Goal: Information Seeking & Learning: Learn about a topic

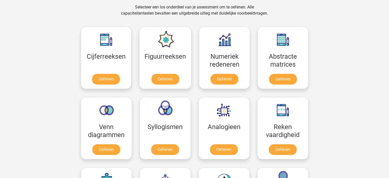
scroll to position [214, 0]
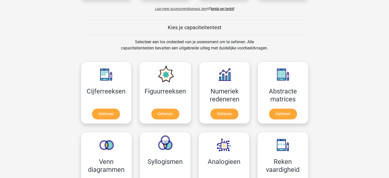
click at [188, 10] on span "Laat meer assessmentbureaus zien" at bounding box center [181, 9] width 52 height 4
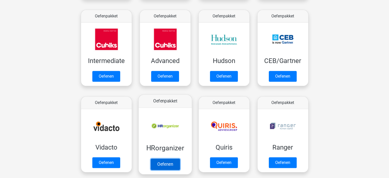
click at [163, 164] on link "Oefenen" at bounding box center [164, 163] width 29 height 11
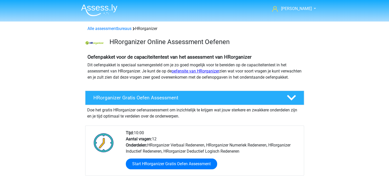
click at [201, 69] on link "oefensite van HRorganizer" at bounding box center [196, 71] width 48 height 5
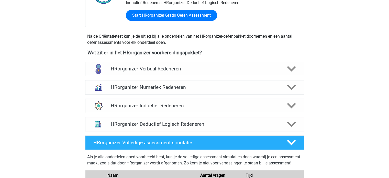
scroll to position [150, 0]
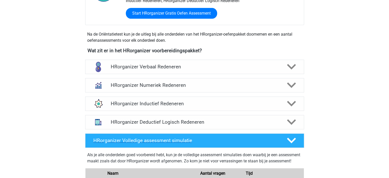
click at [291, 145] on icon at bounding box center [291, 140] width 9 height 9
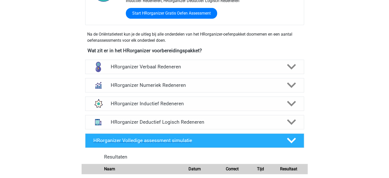
click at [291, 145] on icon at bounding box center [291, 140] width 9 height 9
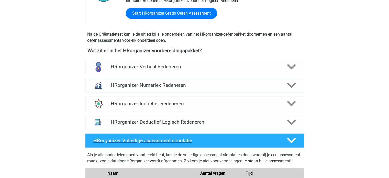
click at [291, 145] on icon at bounding box center [291, 140] width 9 height 9
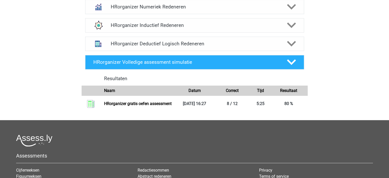
scroll to position [229, 0]
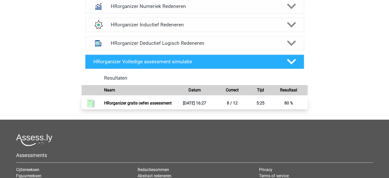
click at [125, 105] on link "HRorganizer gratis oefen assessment" at bounding box center [138, 103] width 68 height 5
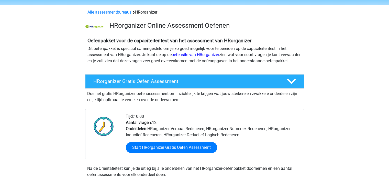
scroll to position [14, 0]
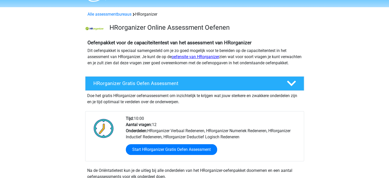
click at [205, 58] on link "oefensite van HRorganizer" at bounding box center [196, 56] width 48 height 5
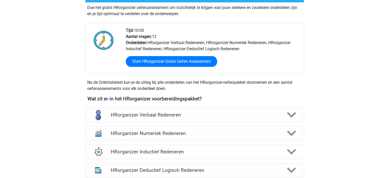
scroll to position [106, 0]
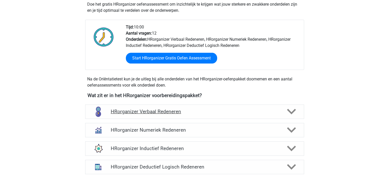
click at [291, 116] on icon at bounding box center [291, 111] width 9 height 9
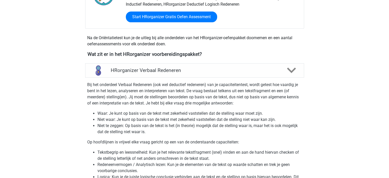
scroll to position [141, 0]
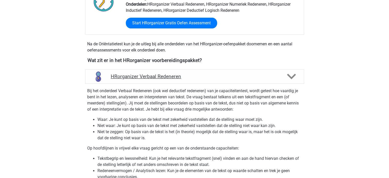
click at [290, 79] on polygon at bounding box center [291, 77] width 9 height 6
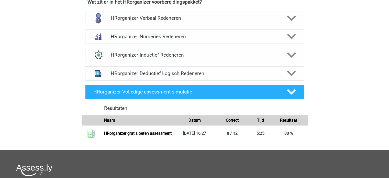
scroll to position [208, 0]
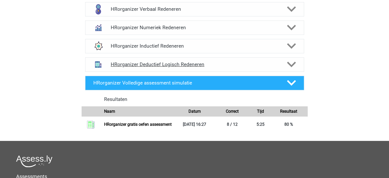
click at [292, 69] on icon at bounding box center [291, 64] width 9 height 9
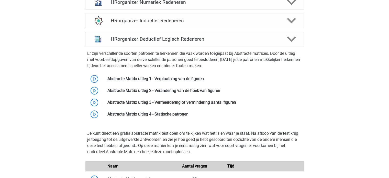
scroll to position [227, 0]
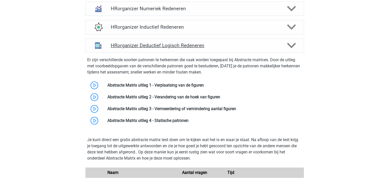
click at [291, 50] on icon at bounding box center [291, 45] width 9 height 9
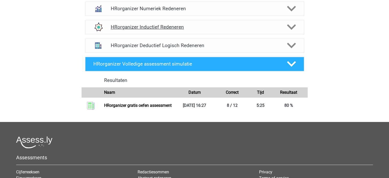
click at [290, 31] on icon at bounding box center [291, 27] width 9 height 9
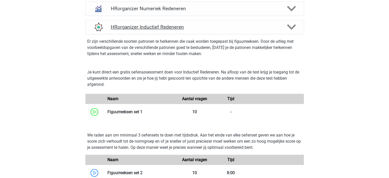
click at [290, 31] on icon at bounding box center [291, 27] width 9 height 9
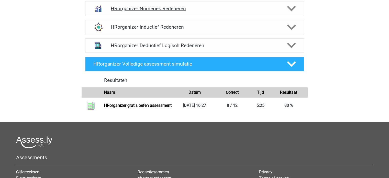
click at [292, 12] on polygon at bounding box center [291, 9] width 9 height 6
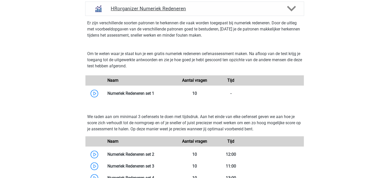
click at [292, 12] on polygon at bounding box center [291, 9] width 9 height 6
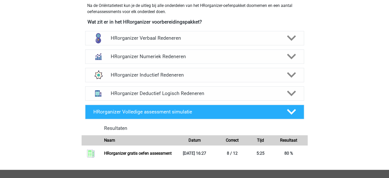
scroll to position [176, 0]
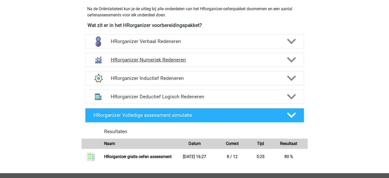
click at [290, 63] on polygon at bounding box center [291, 60] width 9 height 6
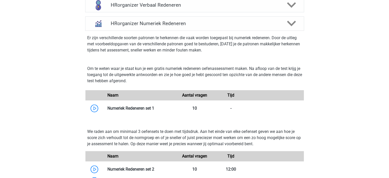
scroll to position [211, 0]
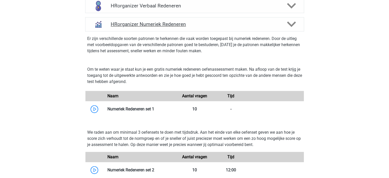
click at [289, 27] on polygon at bounding box center [291, 24] width 9 height 6
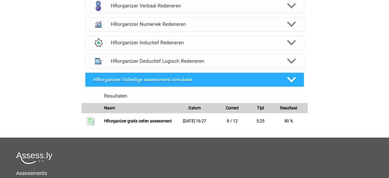
click at [290, 84] on icon at bounding box center [291, 79] width 9 height 9
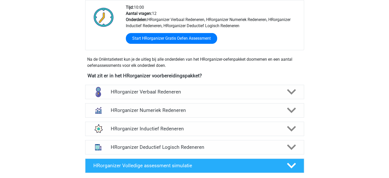
scroll to position [133, 0]
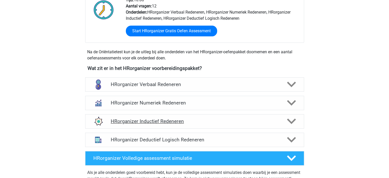
click at [290, 124] on polygon at bounding box center [291, 121] width 9 height 6
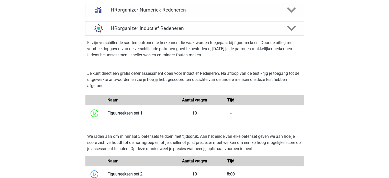
scroll to position [227, 0]
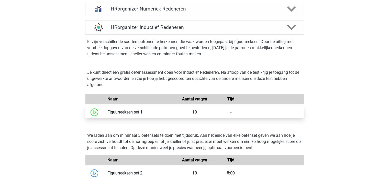
click at [143, 114] on link at bounding box center [143, 112] width 0 height 5
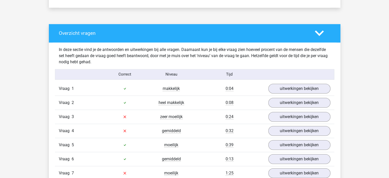
scroll to position [376, 0]
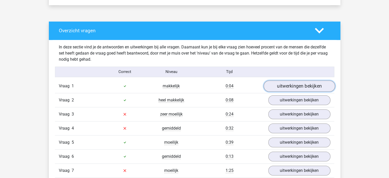
click at [297, 84] on link "uitwerkingen bekijken" at bounding box center [299, 85] width 71 height 11
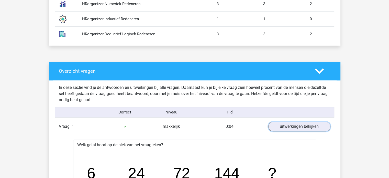
scroll to position [333, 0]
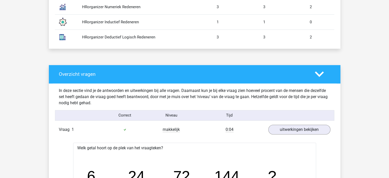
click at [320, 77] on icon at bounding box center [319, 74] width 9 height 9
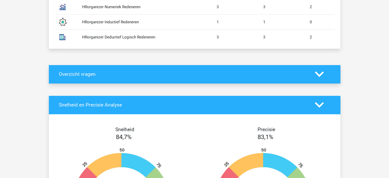
click at [320, 73] on icon at bounding box center [319, 74] width 9 height 9
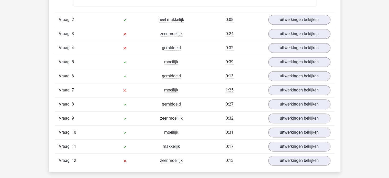
scroll to position [726, 0]
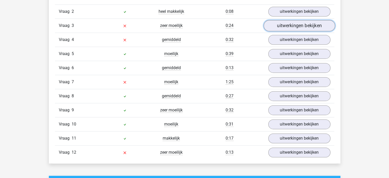
click at [308, 25] on link "uitwerkingen bekijken" at bounding box center [299, 25] width 71 height 11
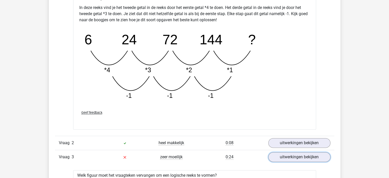
scroll to position [593, 0]
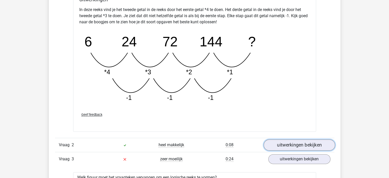
click at [300, 145] on link "uitwerkingen bekijken" at bounding box center [299, 144] width 71 height 11
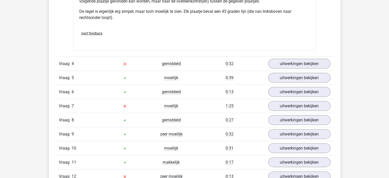
scroll to position [1132, 0]
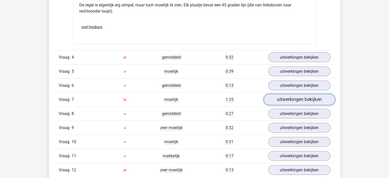
click at [294, 99] on link "uitwerkingen bekijken" at bounding box center [299, 99] width 71 height 11
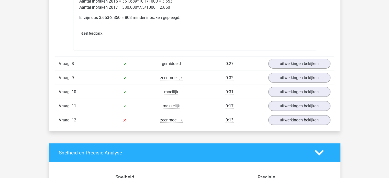
scroll to position [1402, 0]
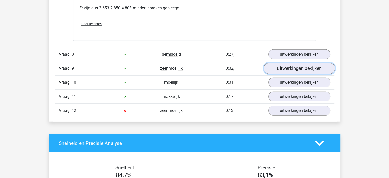
click at [292, 64] on link "uitwerkingen bekijken" at bounding box center [299, 68] width 71 height 11
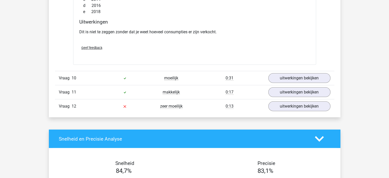
scroll to position [1598, 0]
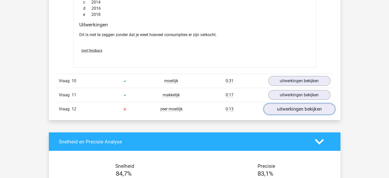
click at [304, 106] on link "uitwerkingen bekijken" at bounding box center [299, 109] width 71 height 11
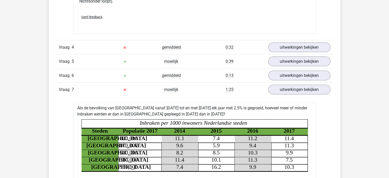
scroll to position [1138, 0]
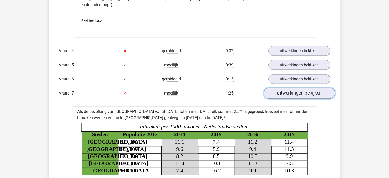
click at [290, 94] on link "uitwerkingen bekijken" at bounding box center [299, 93] width 71 height 11
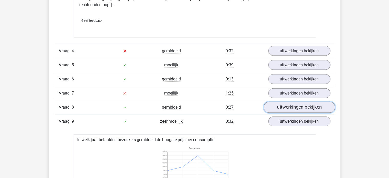
click at [292, 107] on link "uitwerkingen bekijken" at bounding box center [299, 107] width 71 height 11
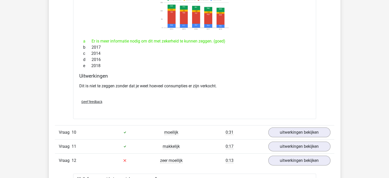
scroll to position [1579, 0]
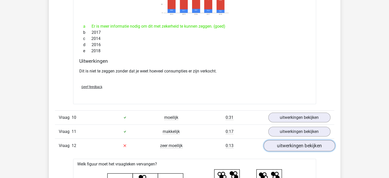
click at [306, 142] on link "uitwerkingen bekijken" at bounding box center [299, 145] width 71 height 11
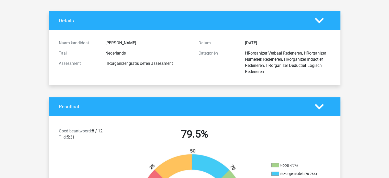
scroll to position [20, 0]
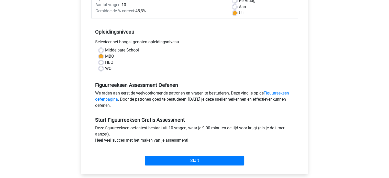
scroll to position [82, 0]
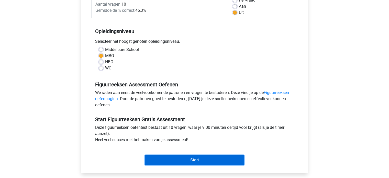
click at [208, 160] on input "Start" at bounding box center [195, 160] width 100 height 10
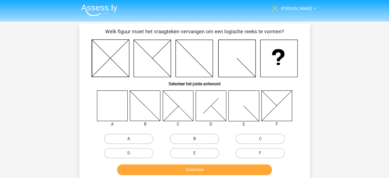
click at [122, 138] on label "A" at bounding box center [128, 139] width 49 height 10
click at [129, 139] on input "A" at bounding box center [130, 140] width 3 height 3
radio input "true"
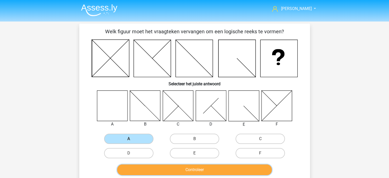
click at [188, 167] on button "Controleer" at bounding box center [194, 169] width 155 height 11
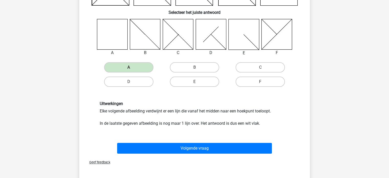
scroll to position [73, 0]
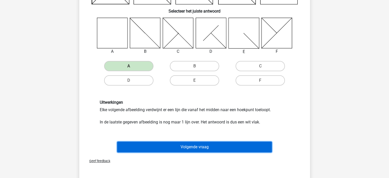
click at [189, 148] on button "Volgende vraag" at bounding box center [194, 147] width 155 height 11
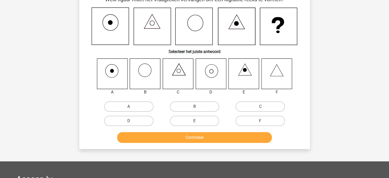
scroll to position [24, 0]
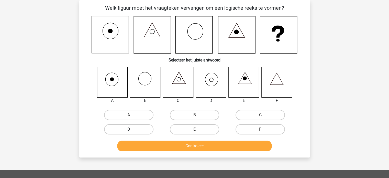
click at [129, 128] on label "D" at bounding box center [128, 129] width 49 height 10
click at [129, 129] on input "D" at bounding box center [130, 130] width 3 height 3
radio input "true"
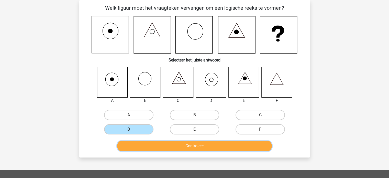
click at [191, 148] on button "Controleer" at bounding box center [194, 145] width 155 height 11
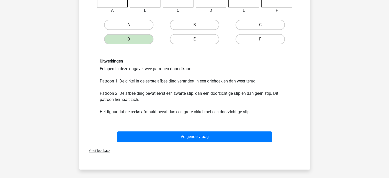
scroll to position [118, 0]
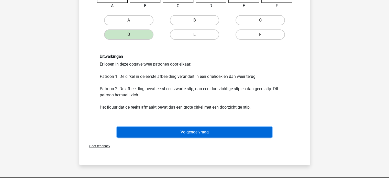
click at [198, 134] on button "Volgende vraag" at bounding box center [194, 132] width 155 height 11
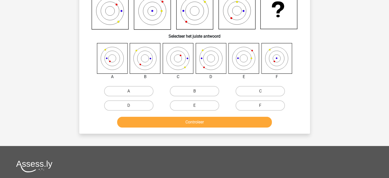
scroll to position [24, 0]
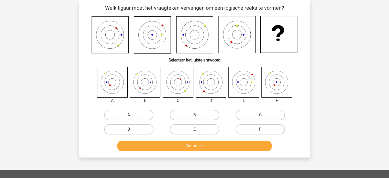
click at [128, 125] on label "D" at bounding box center [128, 129] width 49 height 10
click at [129, 129] on input "D" at bounding box center [130, 130] width 3 height 3
radio input "true"
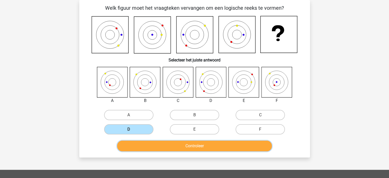
click at [190, 144] on button "Controleer" at bounding box center [194, 145] width 155 height 11
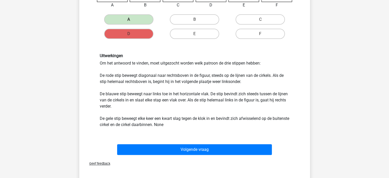
scroll to position [120, 0]
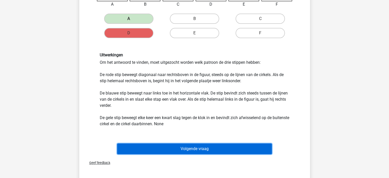
click at [204, 150] on button "Volgende vraag" at bounding box center [194, 148] width 155 height 11
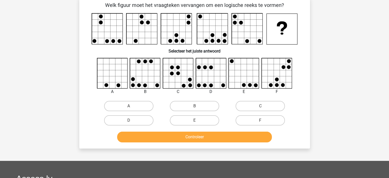
scroll to position [24, 0]
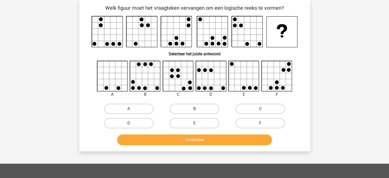
click at [254, 107] on label "C" at bounding box center [260, 109] width 49 height 10
click at [261, 109] on input "C" at bounding box center [262, 110] width 3 height 3
radio input "true"
click at [209, 139] on button "Controleer" at bounding box center [194, 139] width 155 height 11
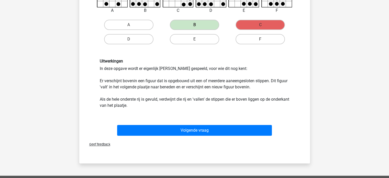
scroll to position [109, 0]
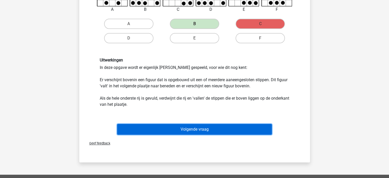
click at [191, 129] on button "Volgende vraag" at bounding box center [194, 129] width 155 height 11
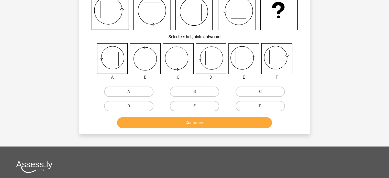
scroll to position [24, 0]
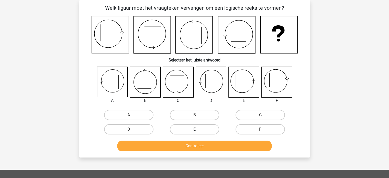
click at [198, 131] on label "E" at bounding box center [194, 129] width 49 height 10
click at [198, 131] on input "E" at bounding box center [195, 130] width 3 height 3
radio input "true"
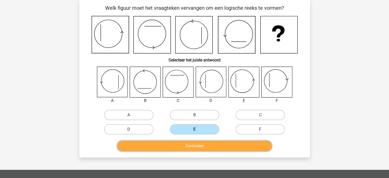
click at [196, 146] on button "Controleer" at bounding box center [194, 145] width 155 height 11
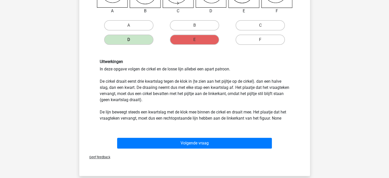
scroll to position [121, 0]
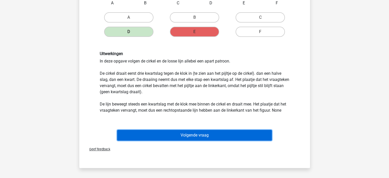
click at [204, 136] on button "Volgende vraag" at bounding box center [194, 135] width 155 height 11
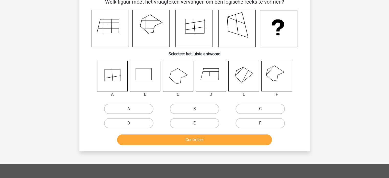
scroll to position [24, 0]
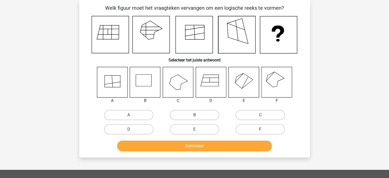
click at [257, 129] on label "F" at bounding box center [260, 129] width 49 height 10
click at [261, 129] on input "F" at bounding box center [262, 130] width 3 height 3
radio input "true"
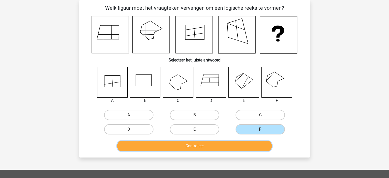
click at [216, 144] on button "Controleer" at bounding box center [194, 145] width 155 height 11
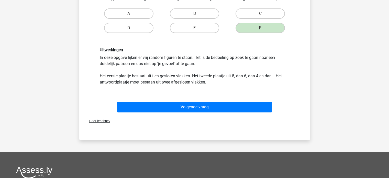
scroll to position [130, 0]
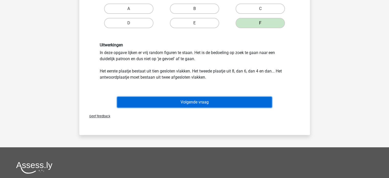
click at [220, 104] on button "Volgende vraag" at bounding box center [194, 102] width 155 height 11
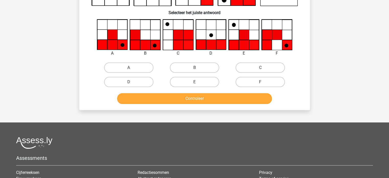
scroll to position [24, 0]
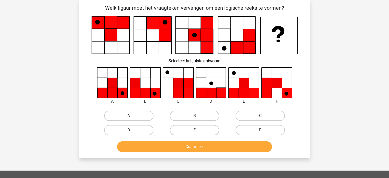
click at [127, 116] on label "A" at bounding box center [128, 116] width 49 height 10
click at [129, 116] on input "A" at bounding box center [130, 117] width 3 height 3
radio input "true"
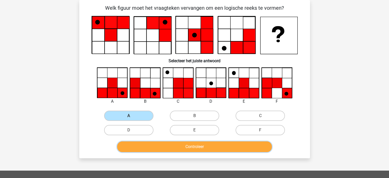
click at [188, 147] on button "Controleer" at bounding box center [194, 146] width 155 height 11
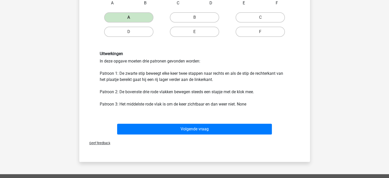
scroll to position [131, 0]
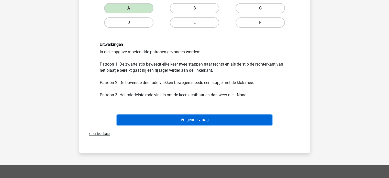
click at [191, 118] on button "Volgende vraag" at bounding box center [194, 119] width 155 height 11
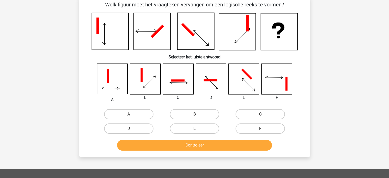
scroll to position [24, 0]
